Goal: Information Seeking & Learning: Learn about a topic

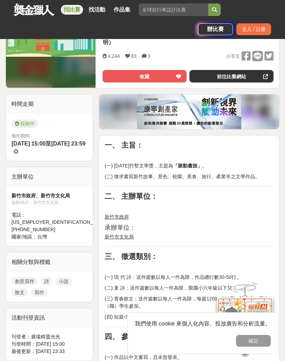
scroll to position [153, 0]
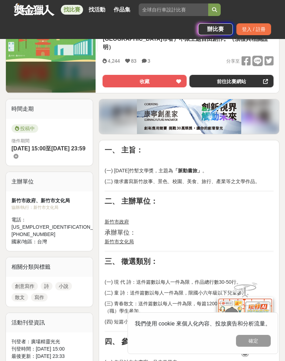
click at [73, 5] on link "找比賽" at bounding box center [72, 10] width 22 height 10
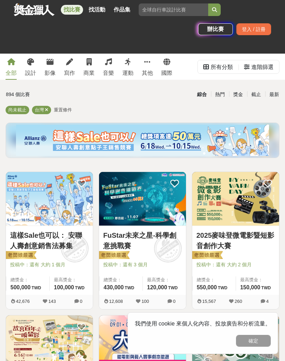
click at [68, 68] on link "寫作" at bounding box center [69, 67] width 11 height 26
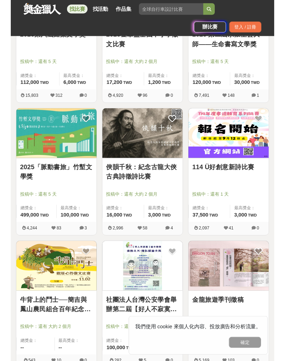
scroll to position [329, 0]
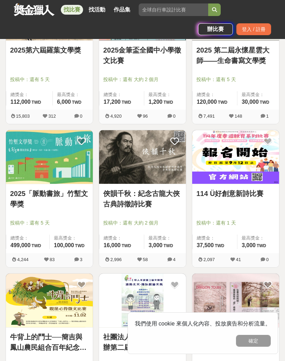
click at [255, 218] on div "114 Ü好創意新詩比賽 投稿中：還有 1 天 總獎金： 37,500 37,500 TWD 最高獎金： 3,000 TWD" at bounding box center [235, 218] width 87 height 69
click at [258, 224] on span "投稿中：還有 1 天" at bounding box center [236, 222] width 79 height 7
click at [255, 220] on span "投稿中：還有 1 天" at bounding box center [236, 222] width 79 height 7
click at [251, 175] on img at bounding box center [235, 157] width 87 height 54
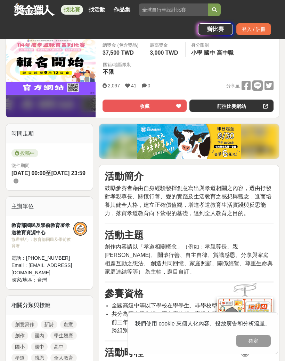
scroll to position [77, 0]
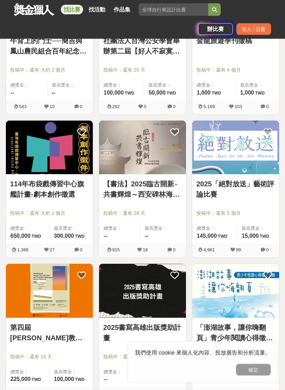
scroll to position [672, 0]
